Goal: Find contact information: Find contact information

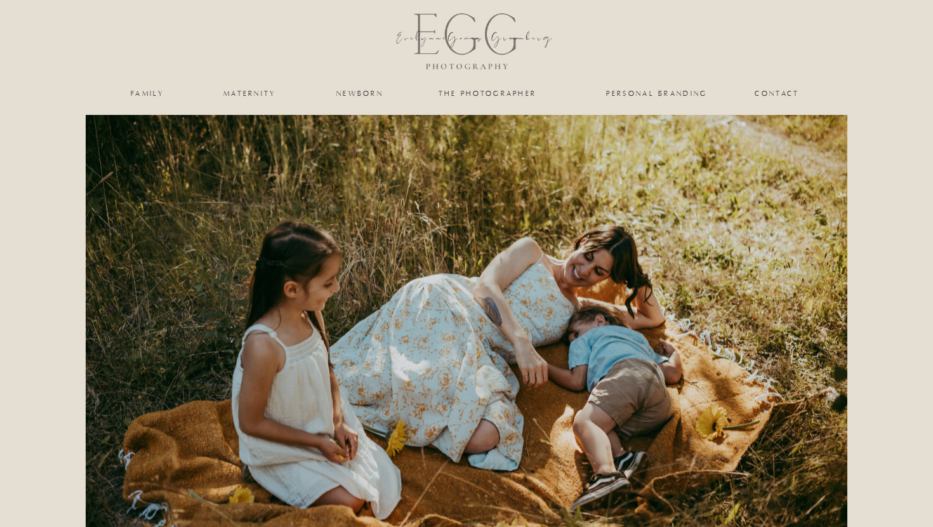
click at [143, 97] on nav "family" at bounding box center [147, 93] width 51 height 8
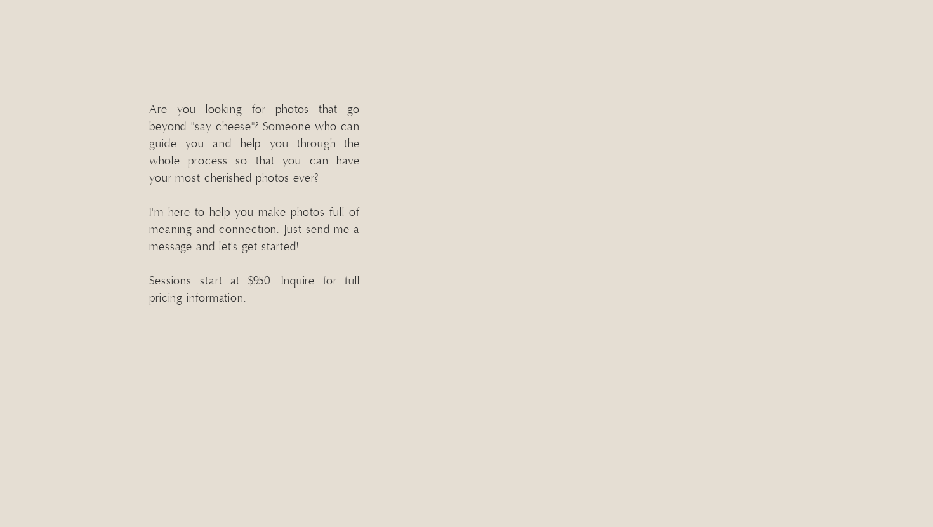
scroll to position [393, 0]
